Goal: Information Seeking & Learning: Compare options

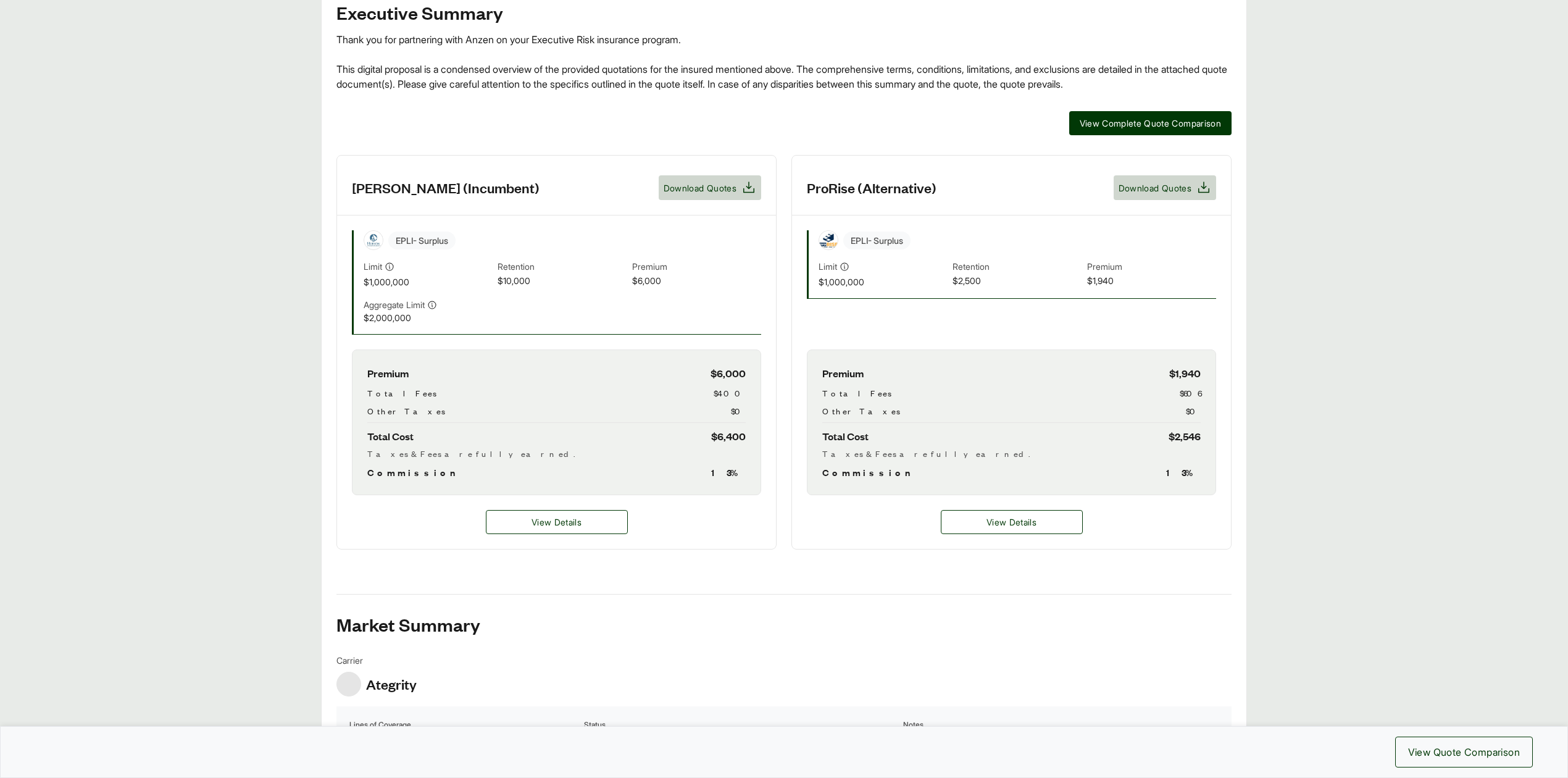
scroll to position [247, 0]
click at [990, 525] on span "View Details" at bounding box center [1011, 521] width 50 height 13
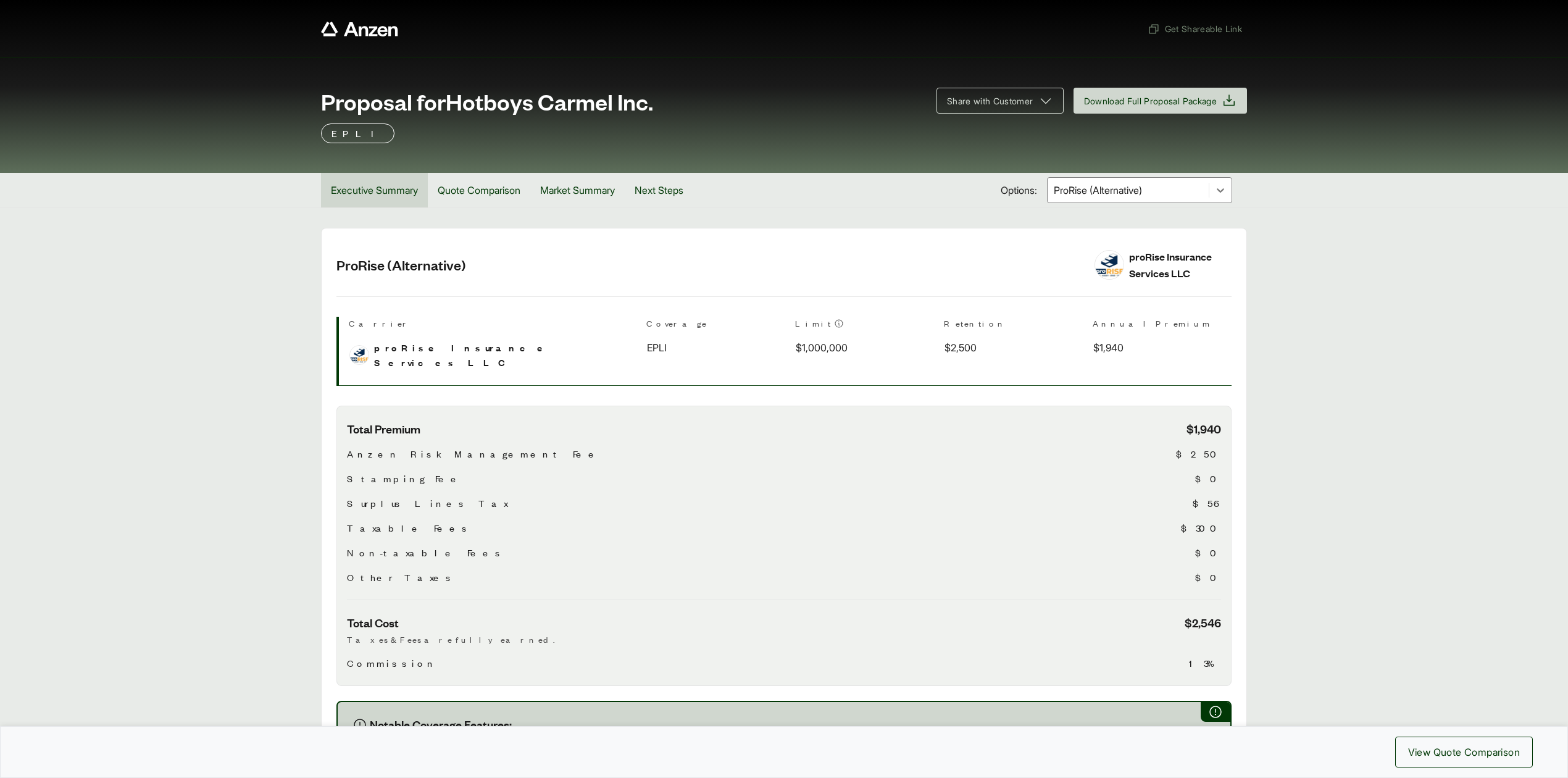
click at [418, 194] on button "Executive Summary" at bounding box center [374, 190] width 107 height 35
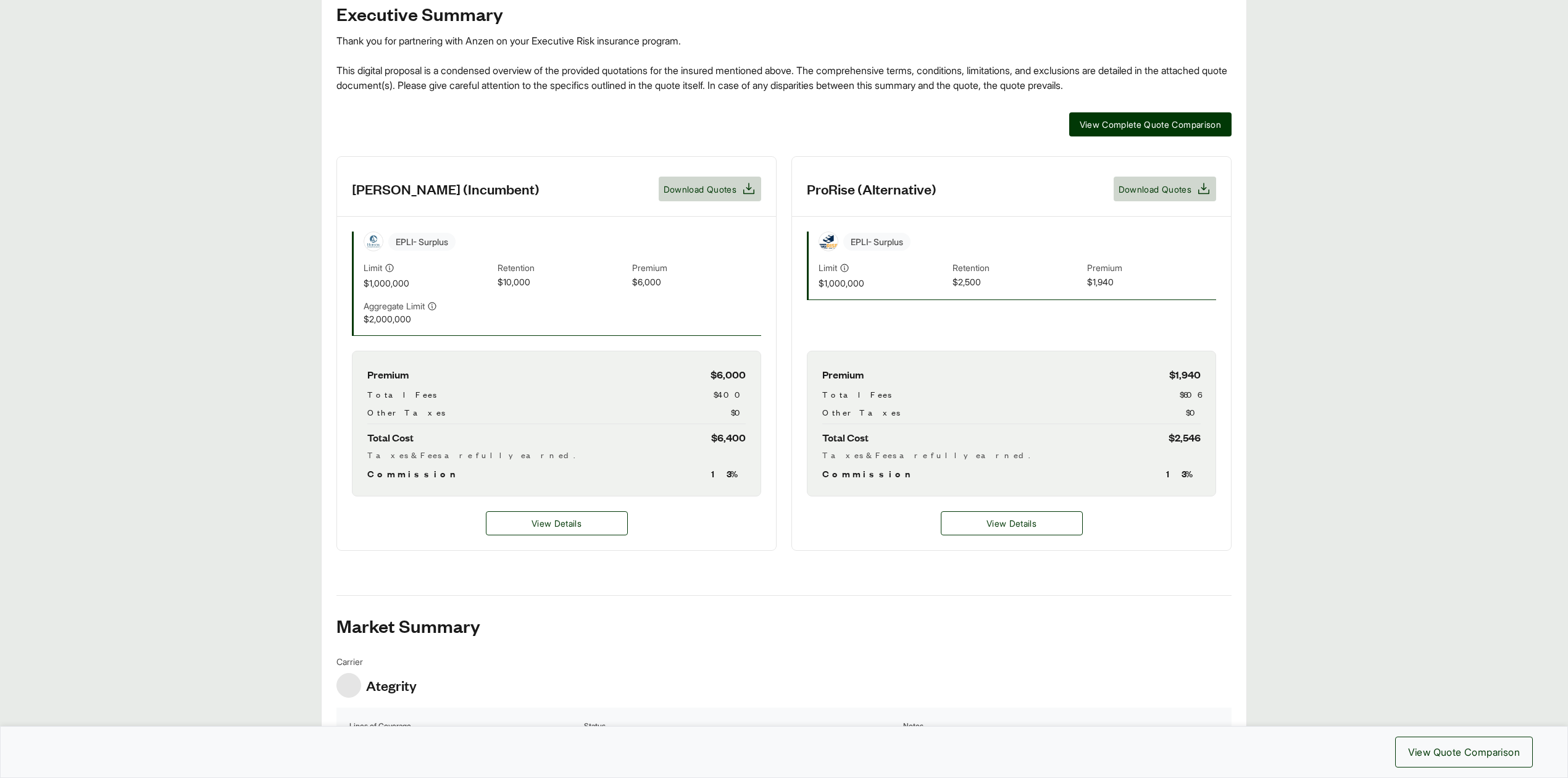
scroll to position [245, 0]
click at [547, 525] on span "View Details" at bounding box center [556, 523] width 50 height 13
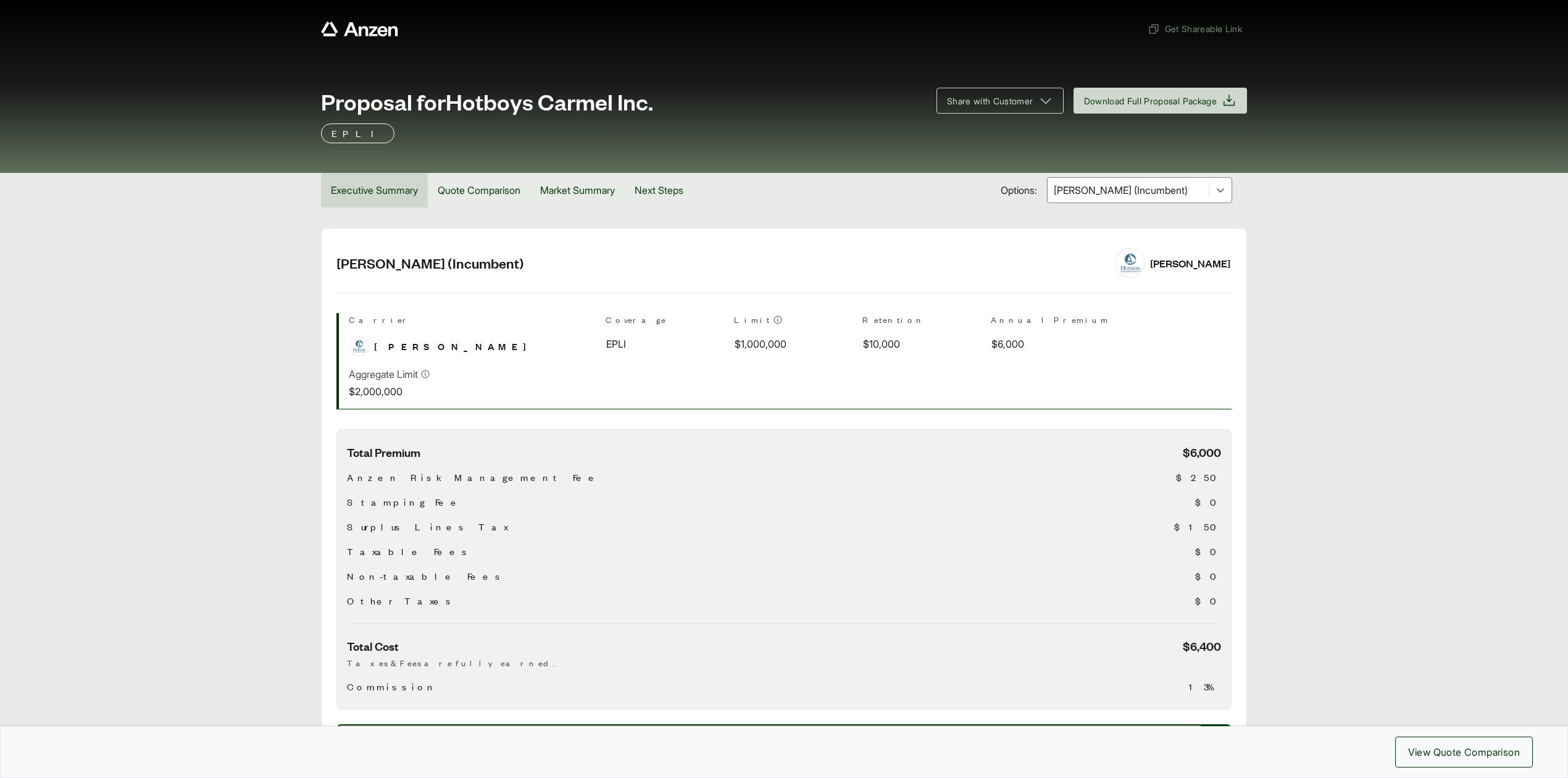
click at [354, 197] on button "Executive Summary" at bounding box center [374, 190] width 107 height 35
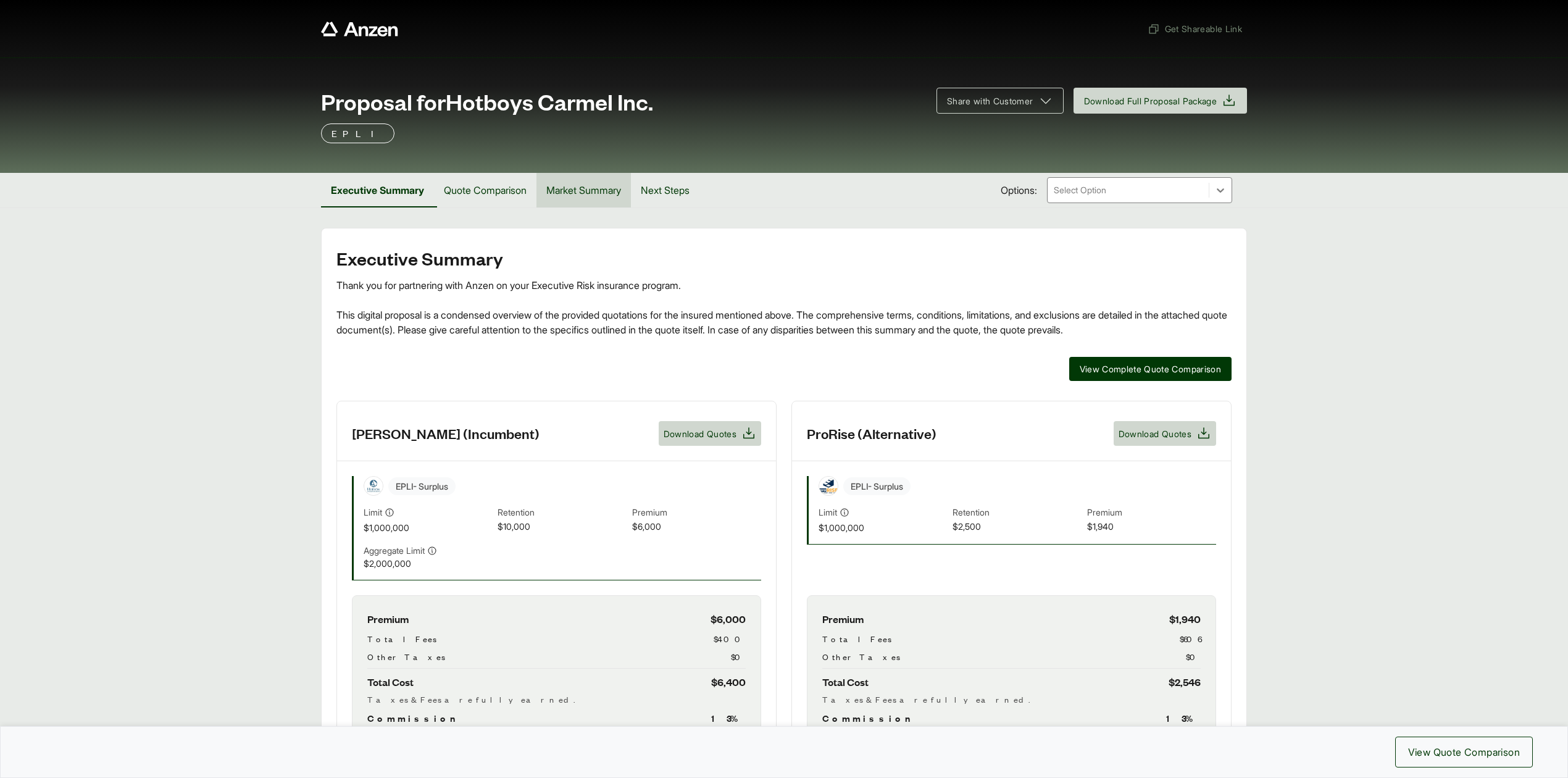
click at [581, 193] on button "Market Summary" at bounding box center [584, 190] width 94 height 35
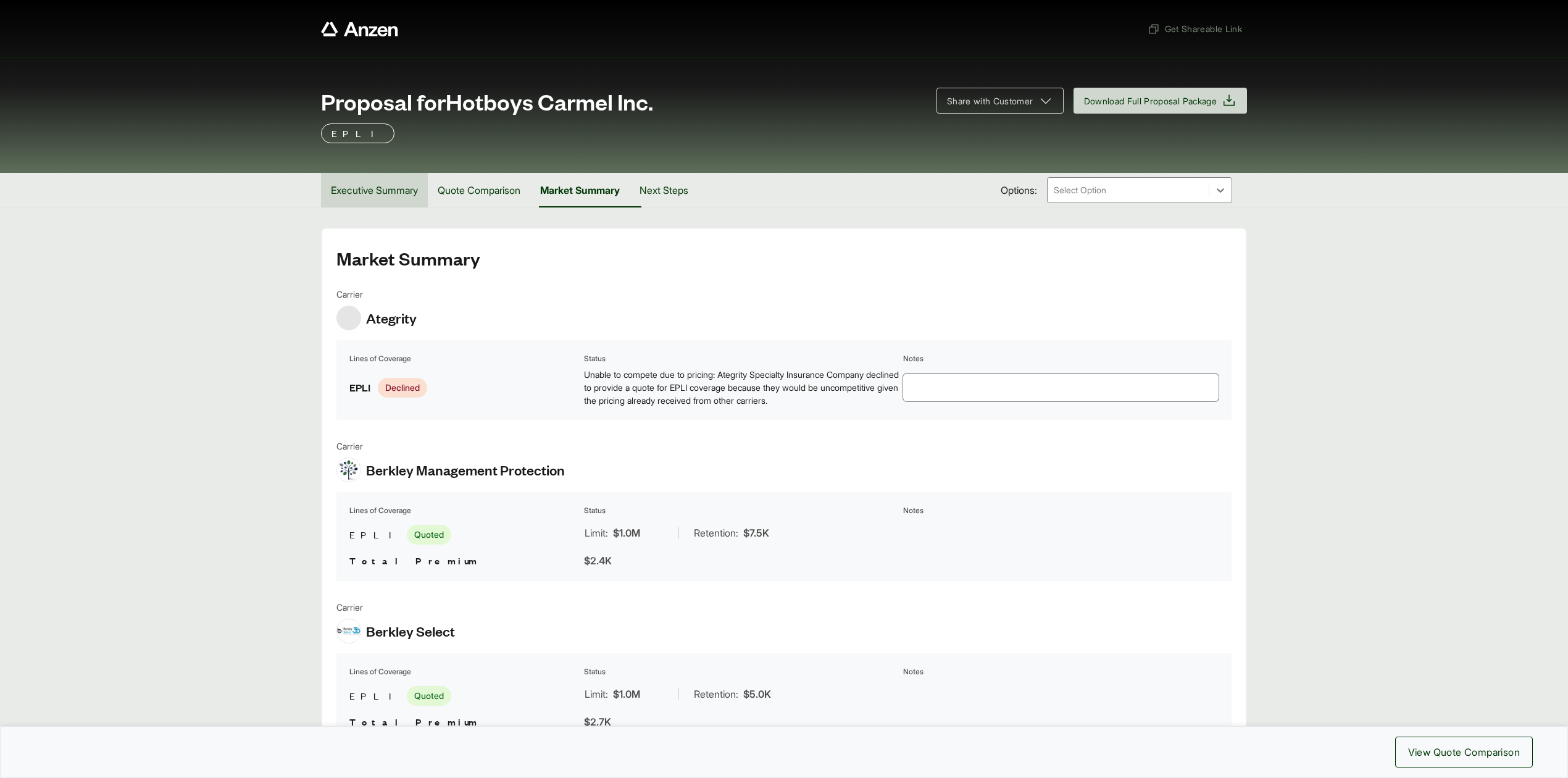
click at [374, 191] on button "Executive Summary" at bounding box center [374, 190] width 107 height 35
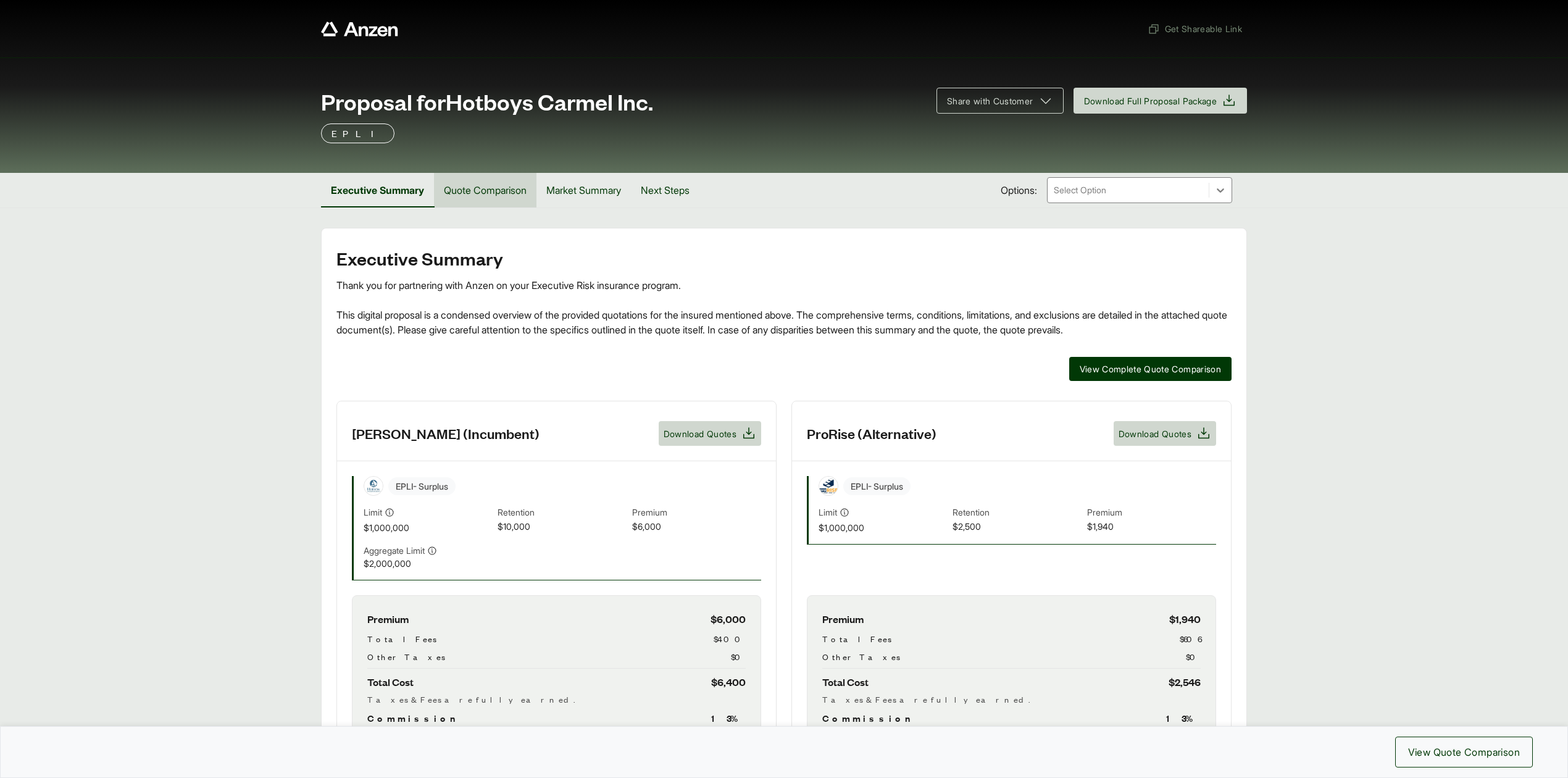
click at [512, 195] on button "Quote Comparison" at bounding box center [485, 190] width 102 height 35
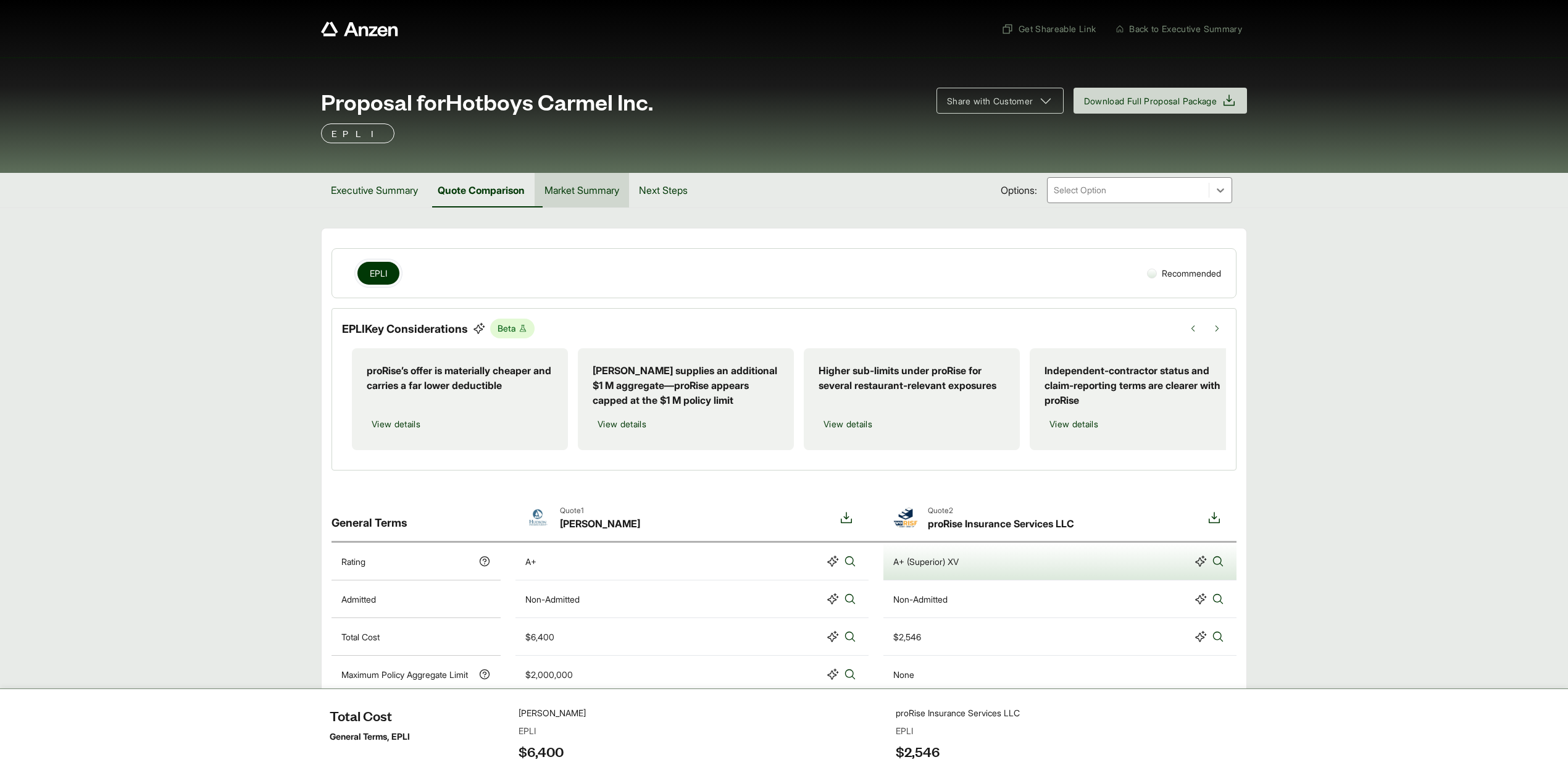
click at [588, 193] on button "Market Summary" at bounding box center [582, 190] width 94 height 35
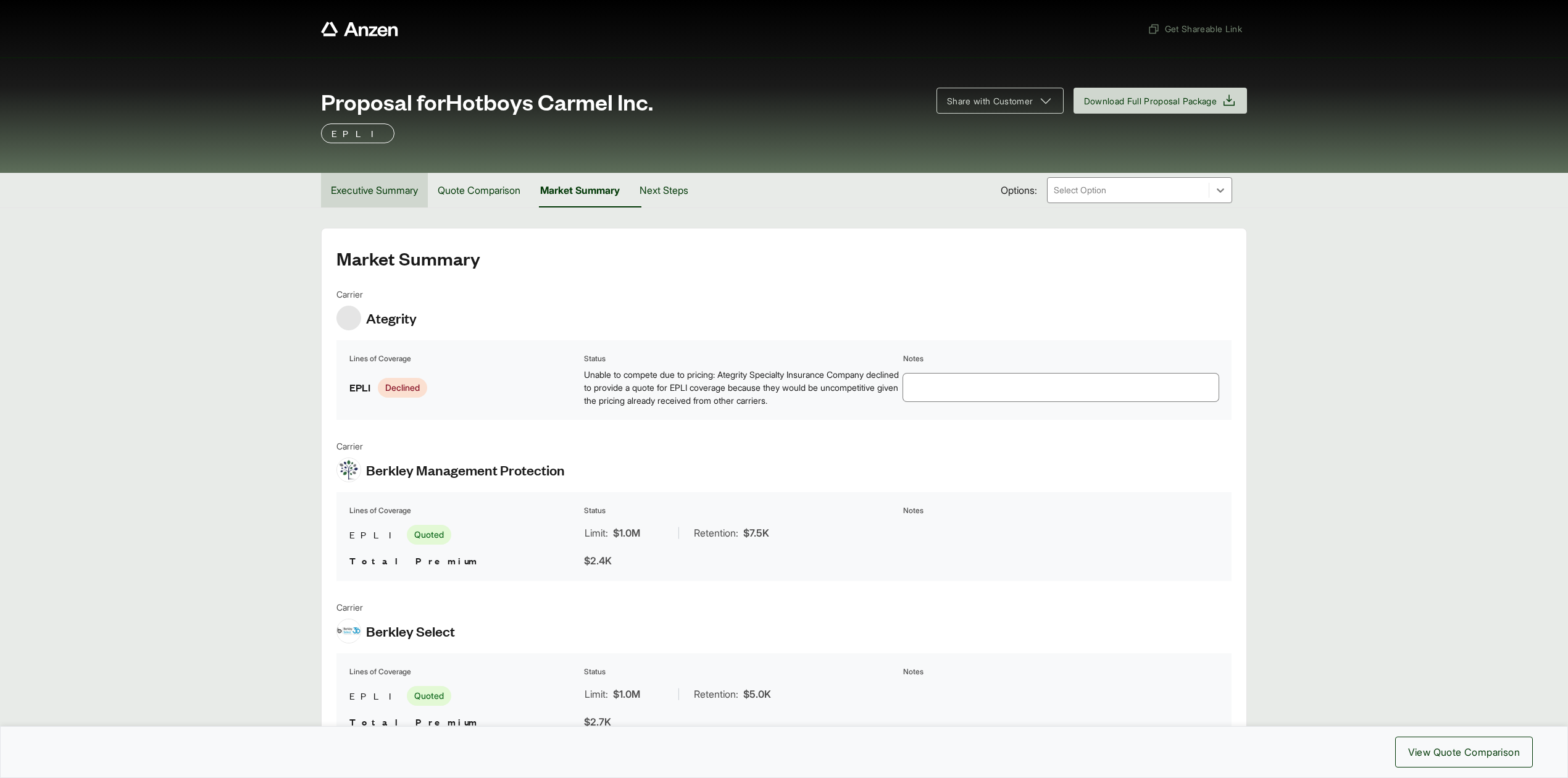
click at [388, 194] on button "Executive Summary" at bounding box center [374, 190] width 107 height 35
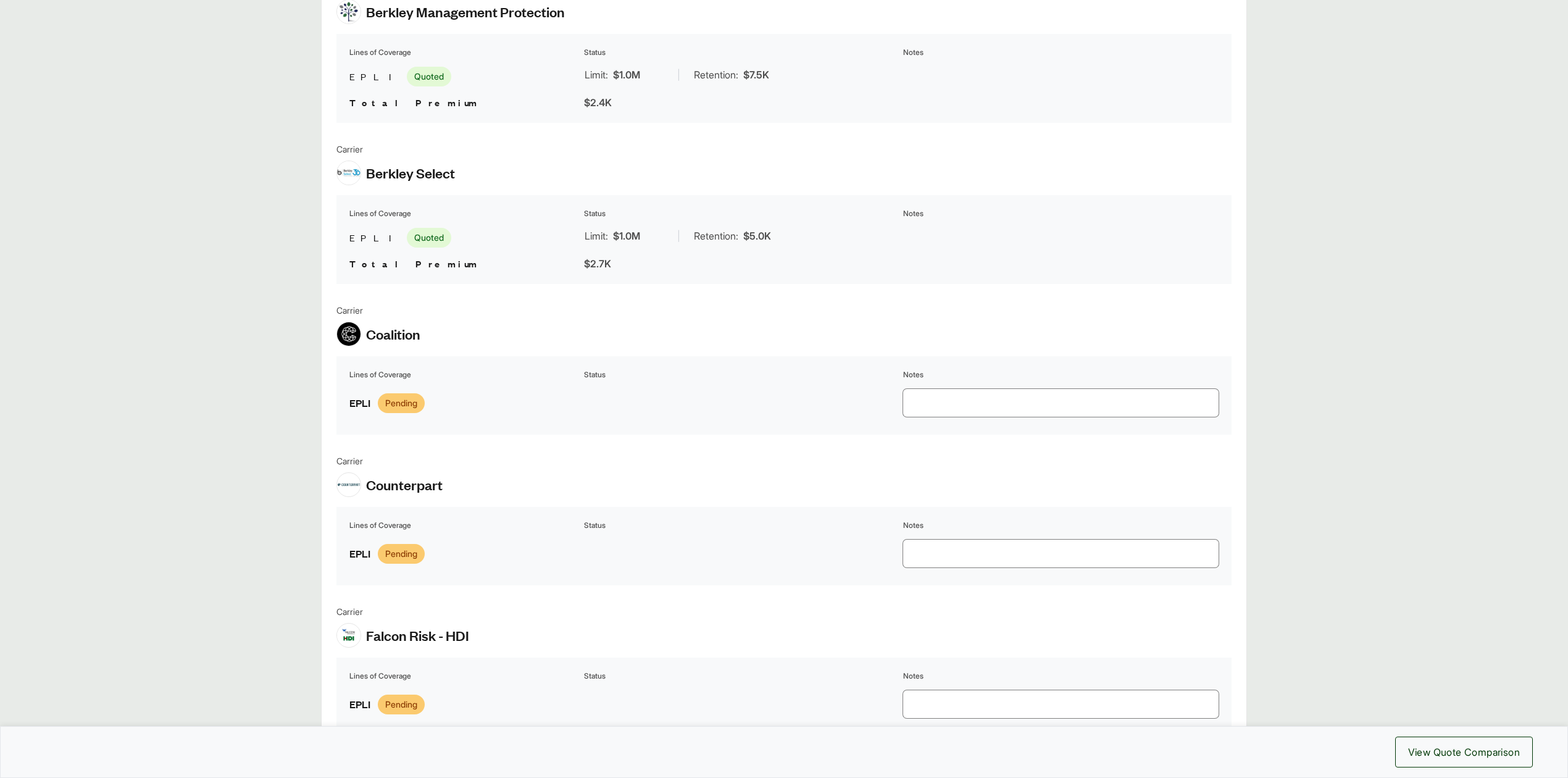
scroll to position [1482, 0]
